Goal: Task Accomplishment & Management: Use online tool/utility

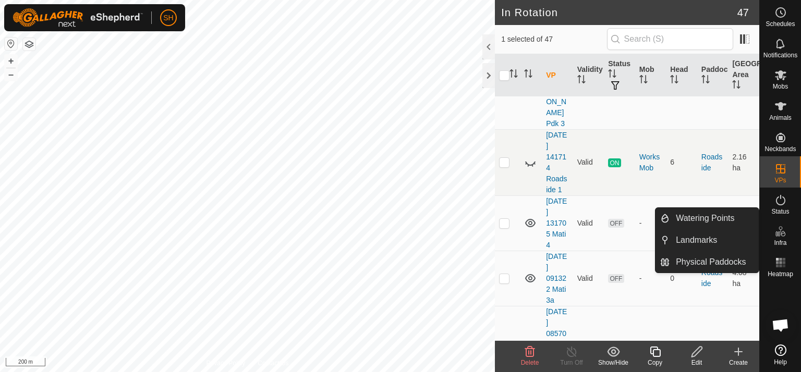
scroll to position [2426, 0]
click at [553, 255] on link "[DATE] 091322 Mati 3a" at bounding box center [556, 281] width 21 height 52
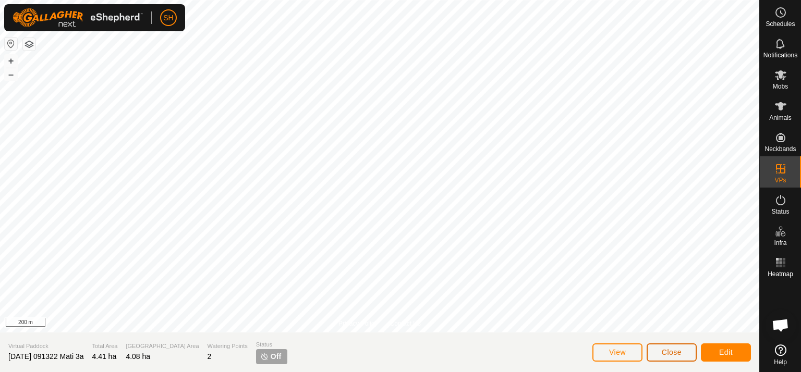
click at [671, 351] on span "Close" at bounding box center [672, 352] width 20 height 8
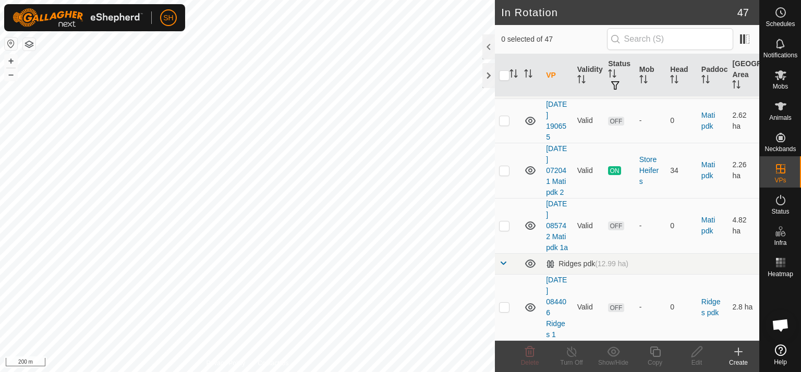
scroll to position [676, 0]
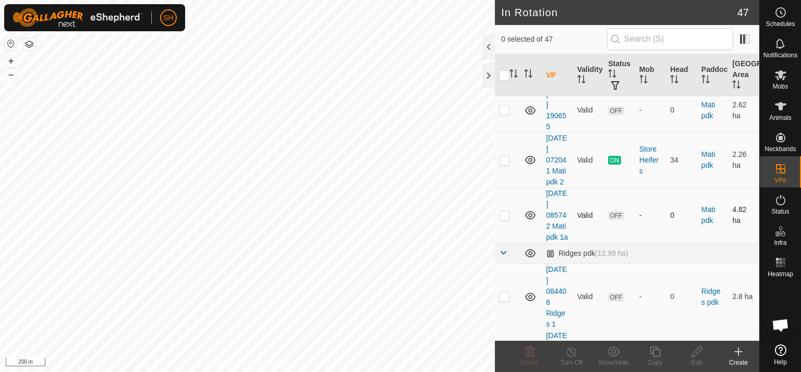
click at [505, 220] on p-checkbox at bounding box center [504, 215] width 10 height 8
checkbox input "false"
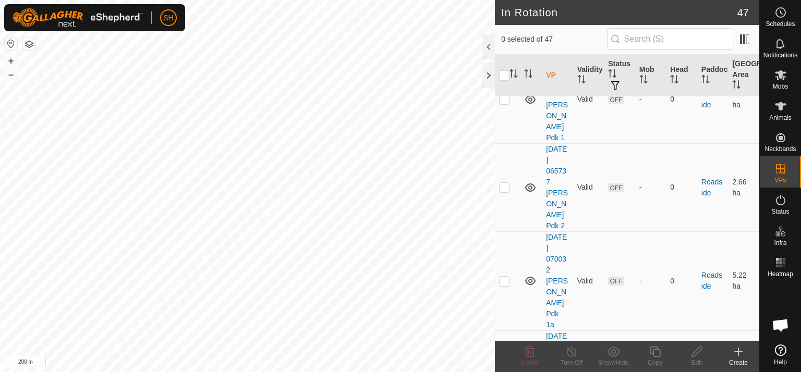
scroll to position [2196, 0]
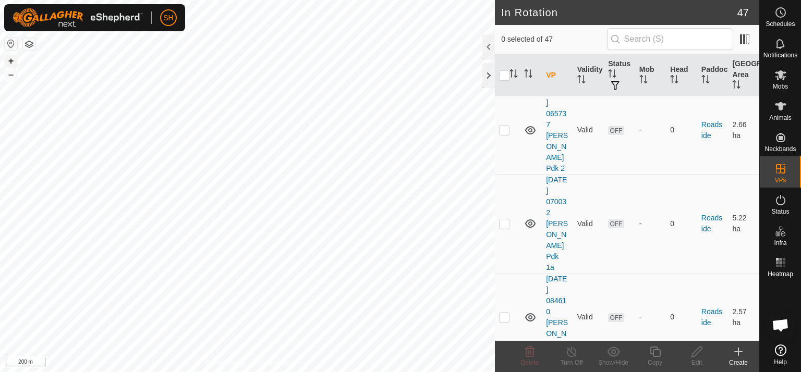
click at [10, 59] on button "+" at bounding box center [11, 61] width 13 height 13
click at [736, 356] on icon at bounding box center [738, 352] width 13 height 13
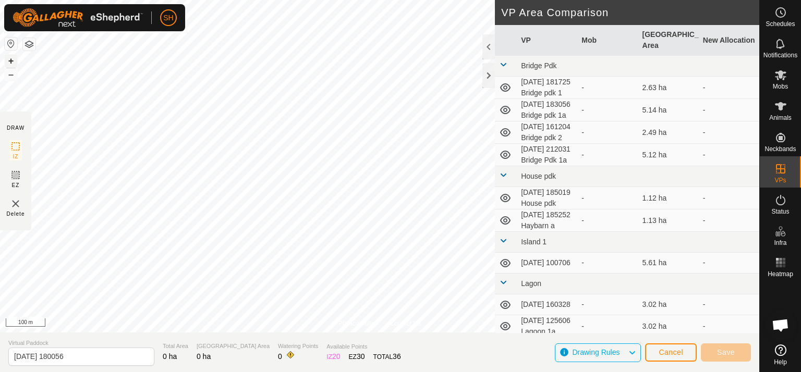
click at [8, 62] on button "+" at bounding box center [11, 61] width 13 height 13
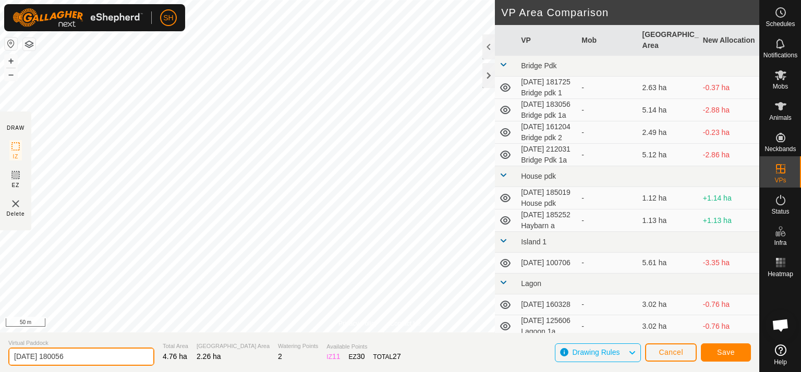
click at [90, 357] on input "[DATE] 180056" at bounding box center [81, 357] width 146 height 18
type input "[DATE] 180056 Mati Pdk 2a"
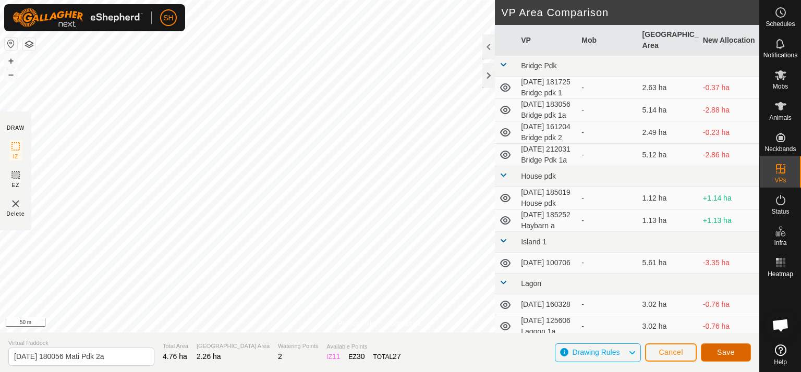
click at [730, 353] on span "Save" at bounding box center [726, 352] width 18 height 8
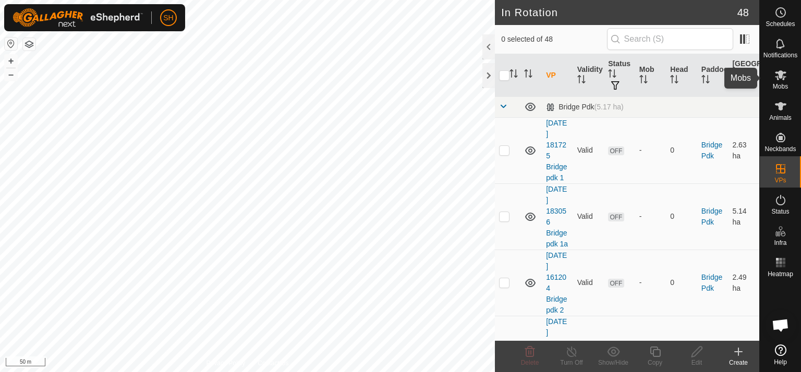
click at [784, 79] on icon at bounding box center [780, 75] width 11 height 10
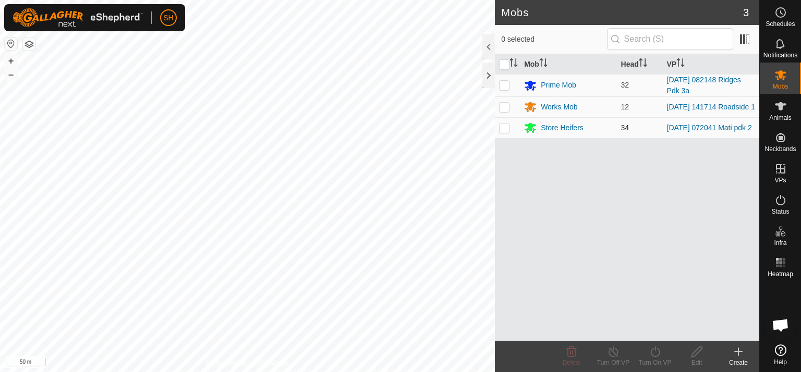
click at [502, 130] on p-checkbox at bounding box center [504, 128] width 10 height 8
checkbox input "true"
click at [654, 351] on icon at bounding box center [655, 352] width 13 height 13
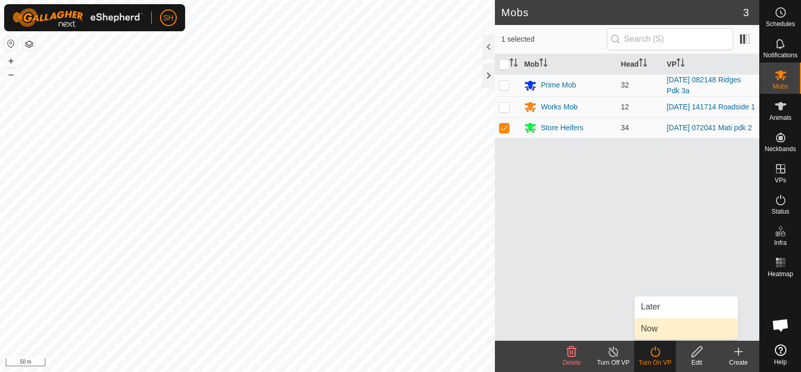
click at [654, 328] on link "Now" at bounding box center [686, 329] width 103 height 21
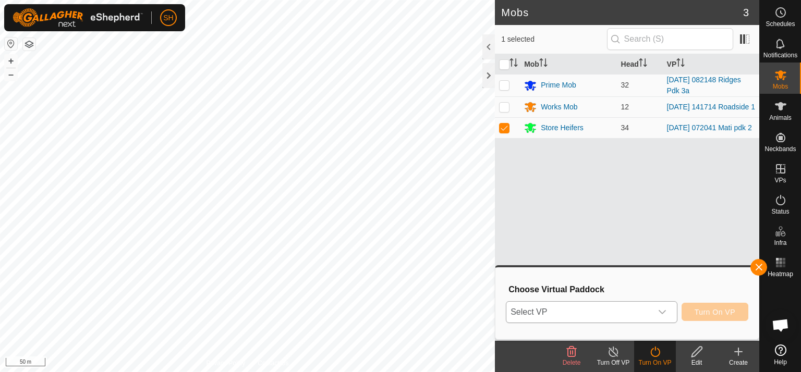
click at [663, 309] on icon "dropdown trigger" at bounding box center [662, 312] width 8 height 8
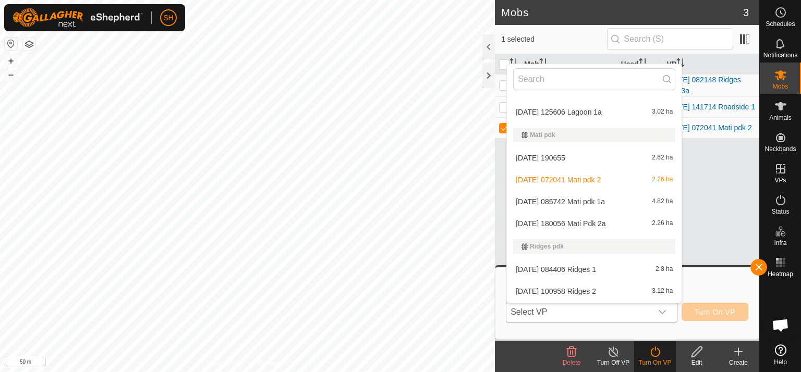
scroll to position [249, 0]
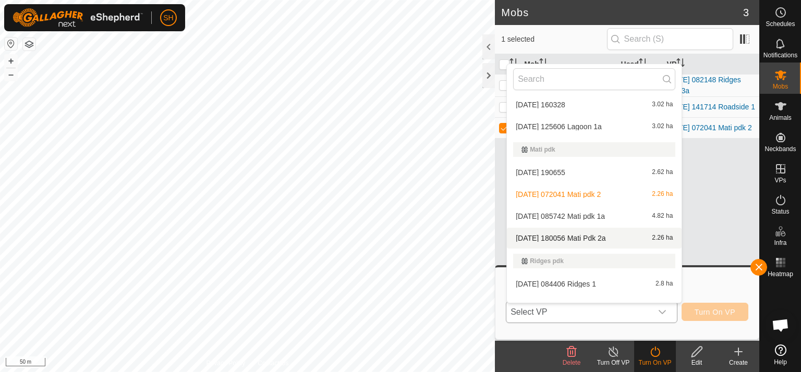
click at [599, 237] on li "[DATE] 180056 Mati Pdk 2a 2.26 ha" at bounding box center [594, 238] width 175 height 21
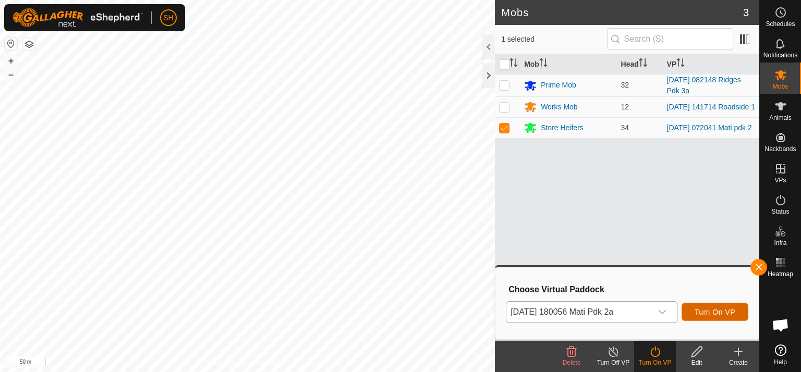
click at [719, 313] on span "Turn On VP" at bounding box center [715, 312] width 41 height 8
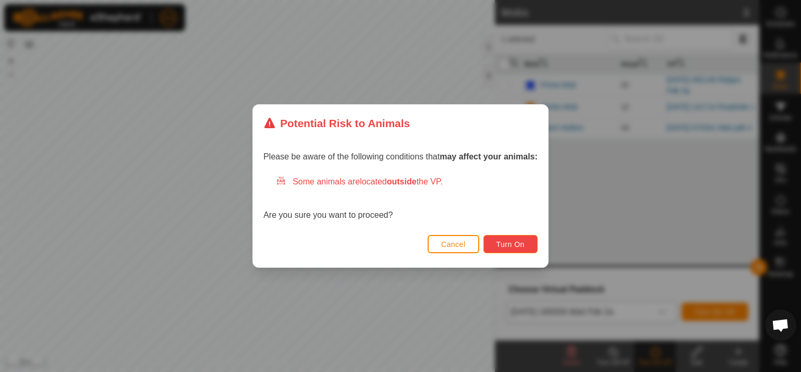
click at [517, 247] on span "Turn On" at bounding box center [510, 244] width 28 height 8
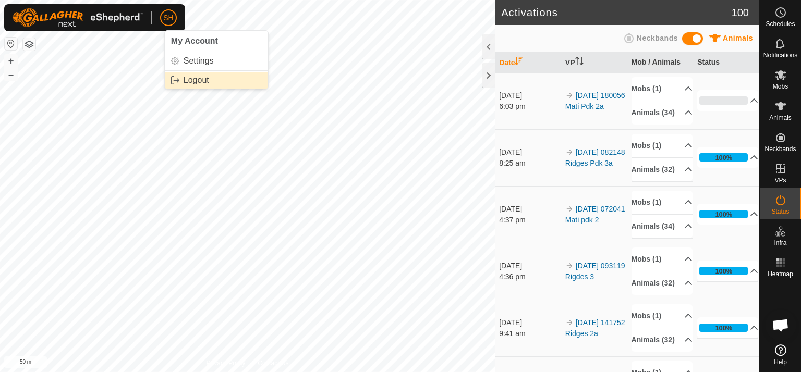
click at [181, 78] on link "Logout" at bounding box center [216, 80] width 103 height 17
